Goal: Find specific page/section: Find specific page/section

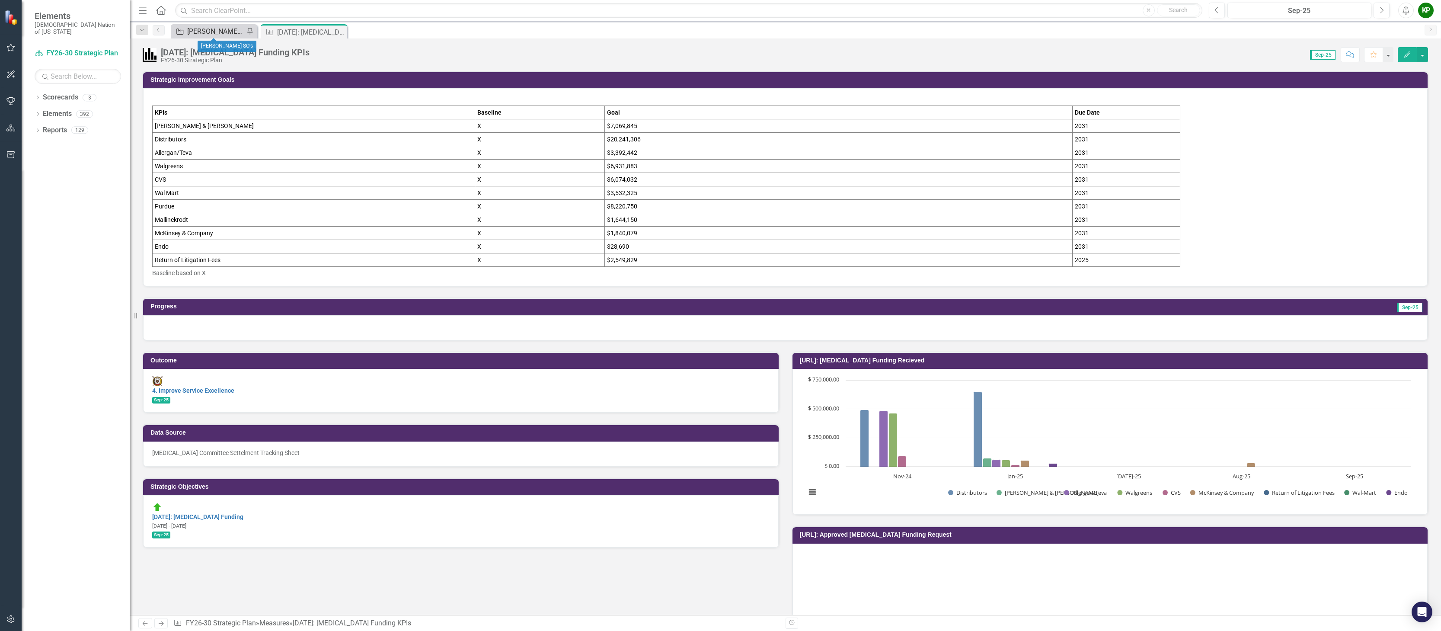
click at [219, 30] on div "[PERSON_NAME] SO's" at bounding box center [215, 31] width 57 height 11
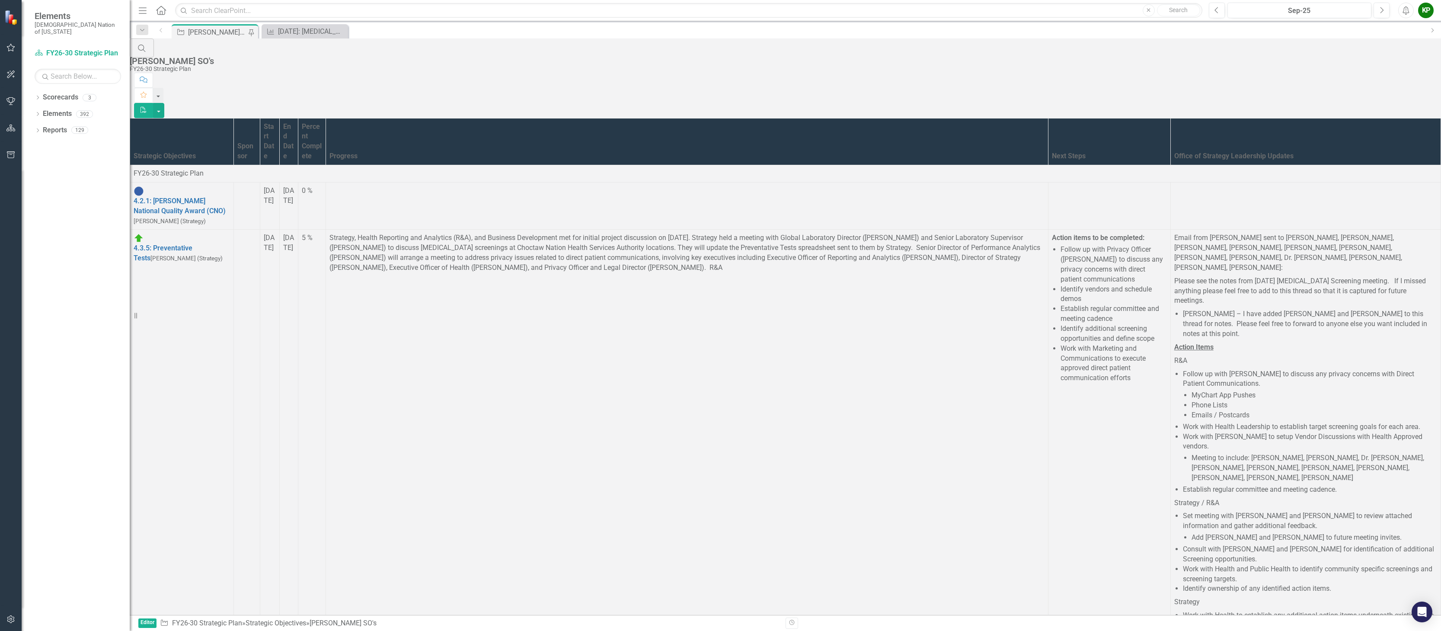
scroll to position [1569, 0]
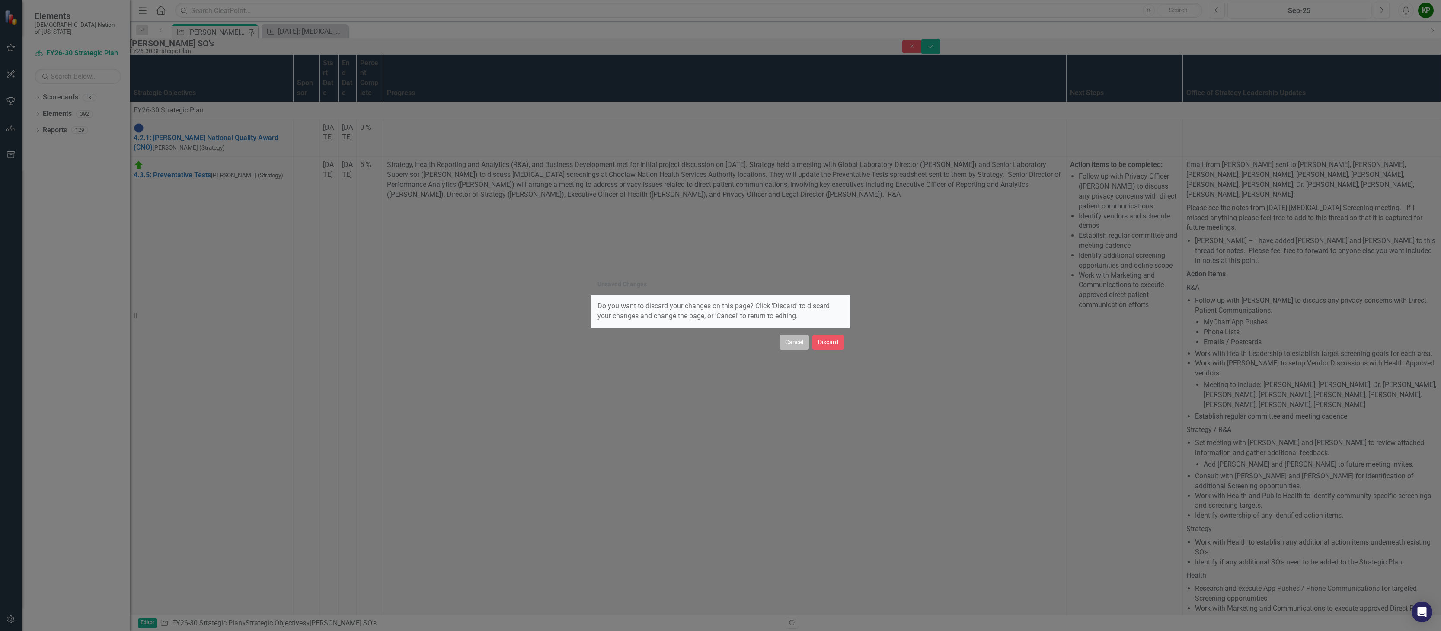
click at [797, 342] on button "Cancel" at bounding box center [793, 342] width 29 height 15
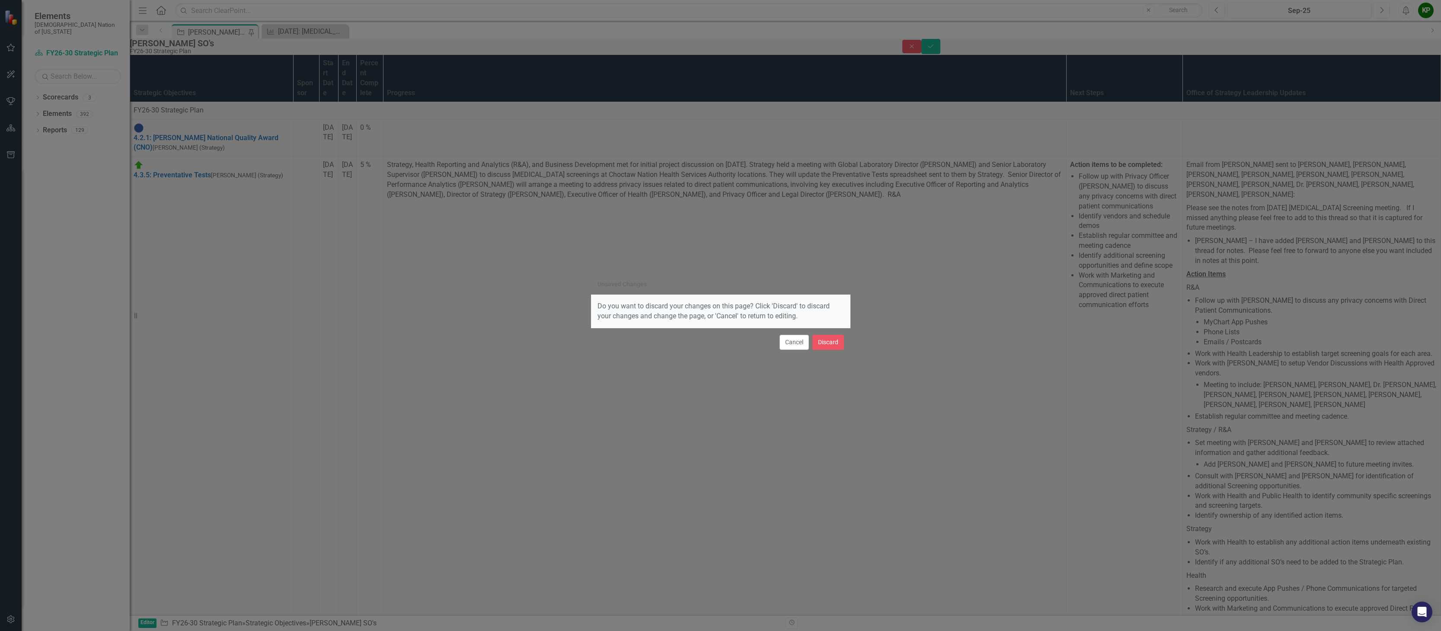
drag, startPoint x: 783, startPoint y: 347, endPoint x: 833, endPoint y: 313, distance: 60.2
click at [783, 347] on button "Cancel" at bounding box center [793, 342] width 29 height 15
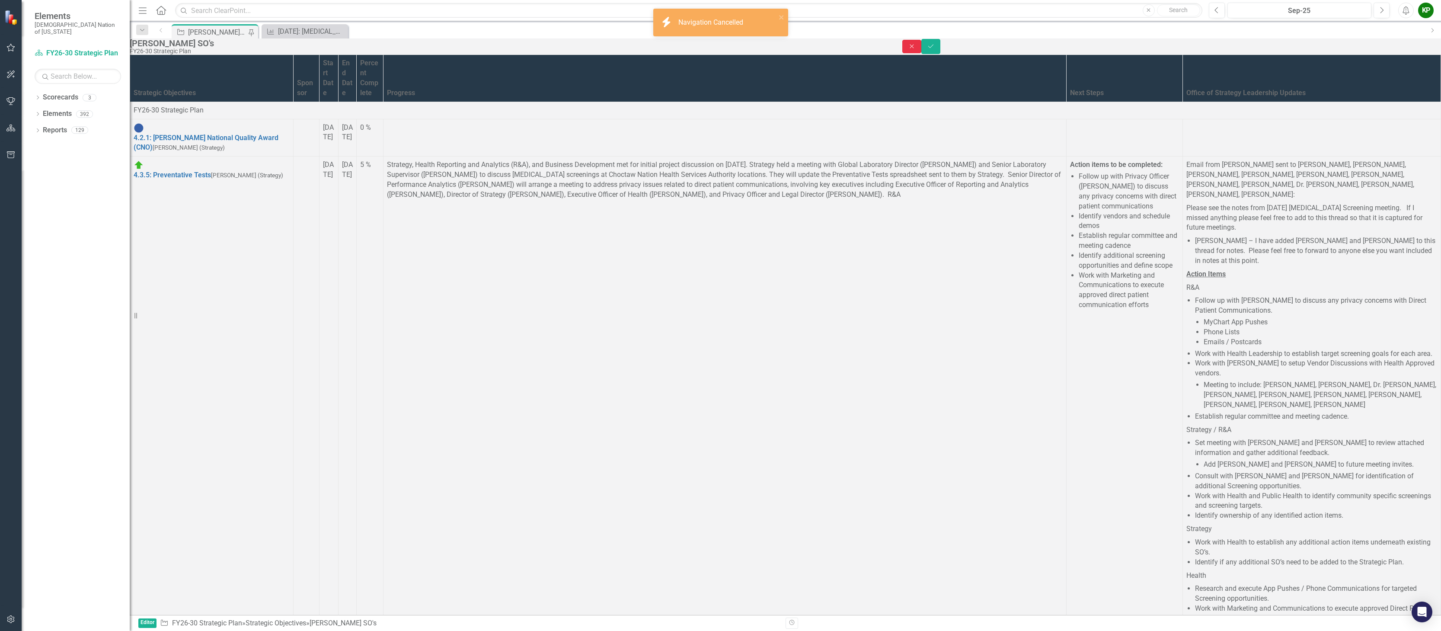
click at [921, 51] on button "Close" at bounding box center [911, 46] width 19 height 13
